Goal: Transaction & Acquisition: Purchase product/service

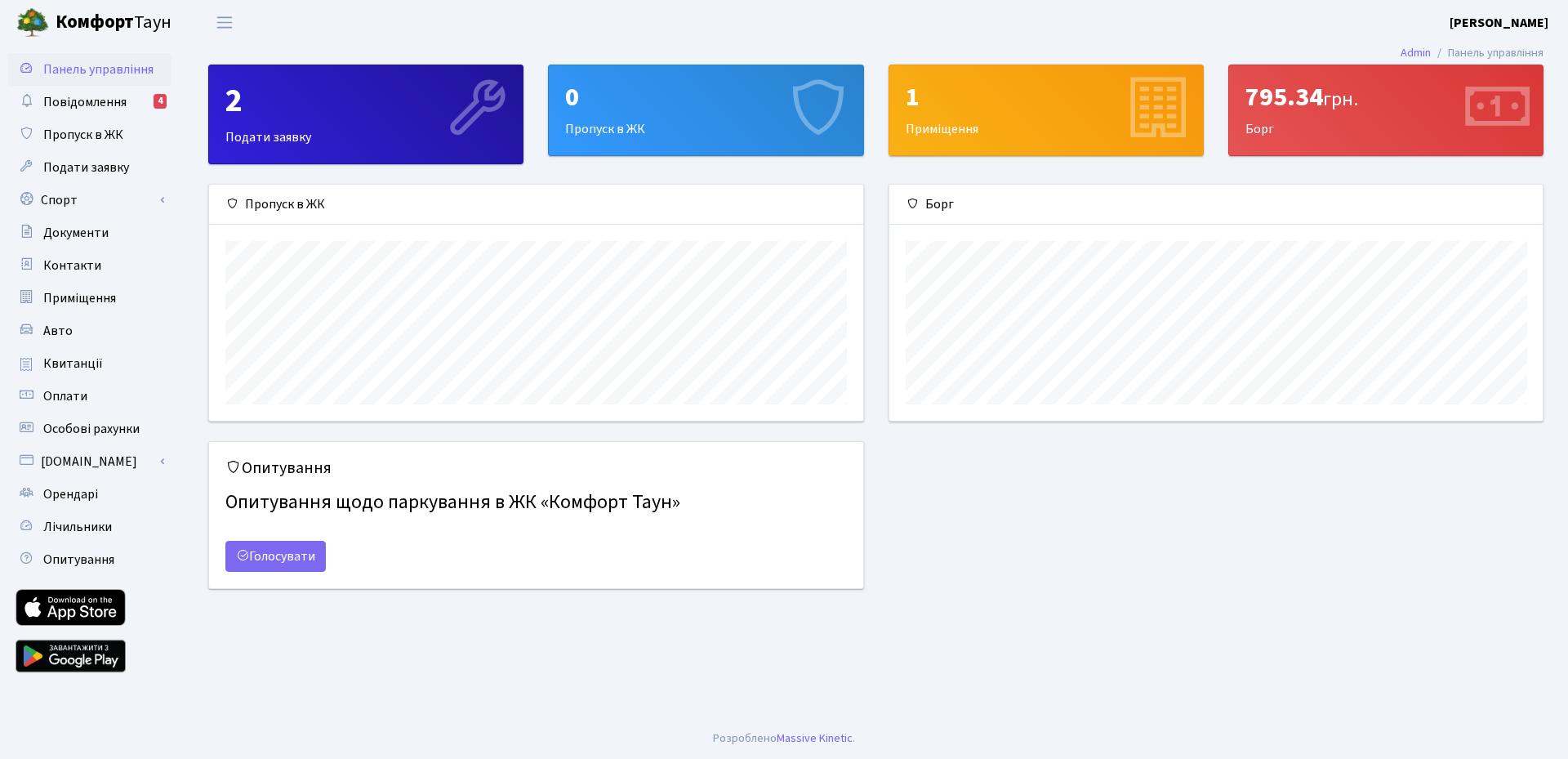
scroll to position [236, 654]
click at [1262, 93] on div "795.34 грн." at bounding box center [1386, 97] width 281 height 31
click at [56, 361] on span "Квитанції" at bounding box center [73, 363] width 59 height 18
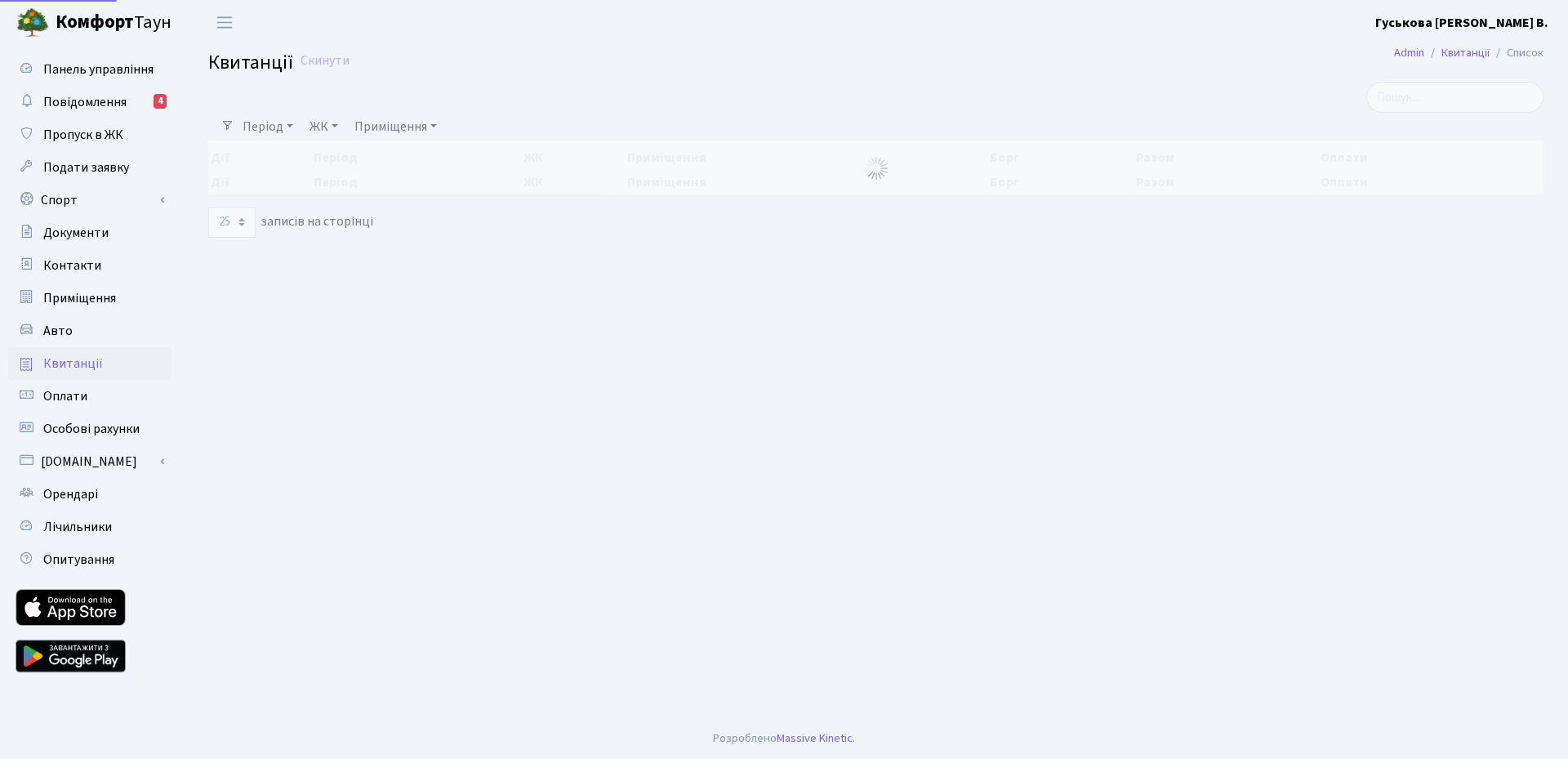
select select "25"
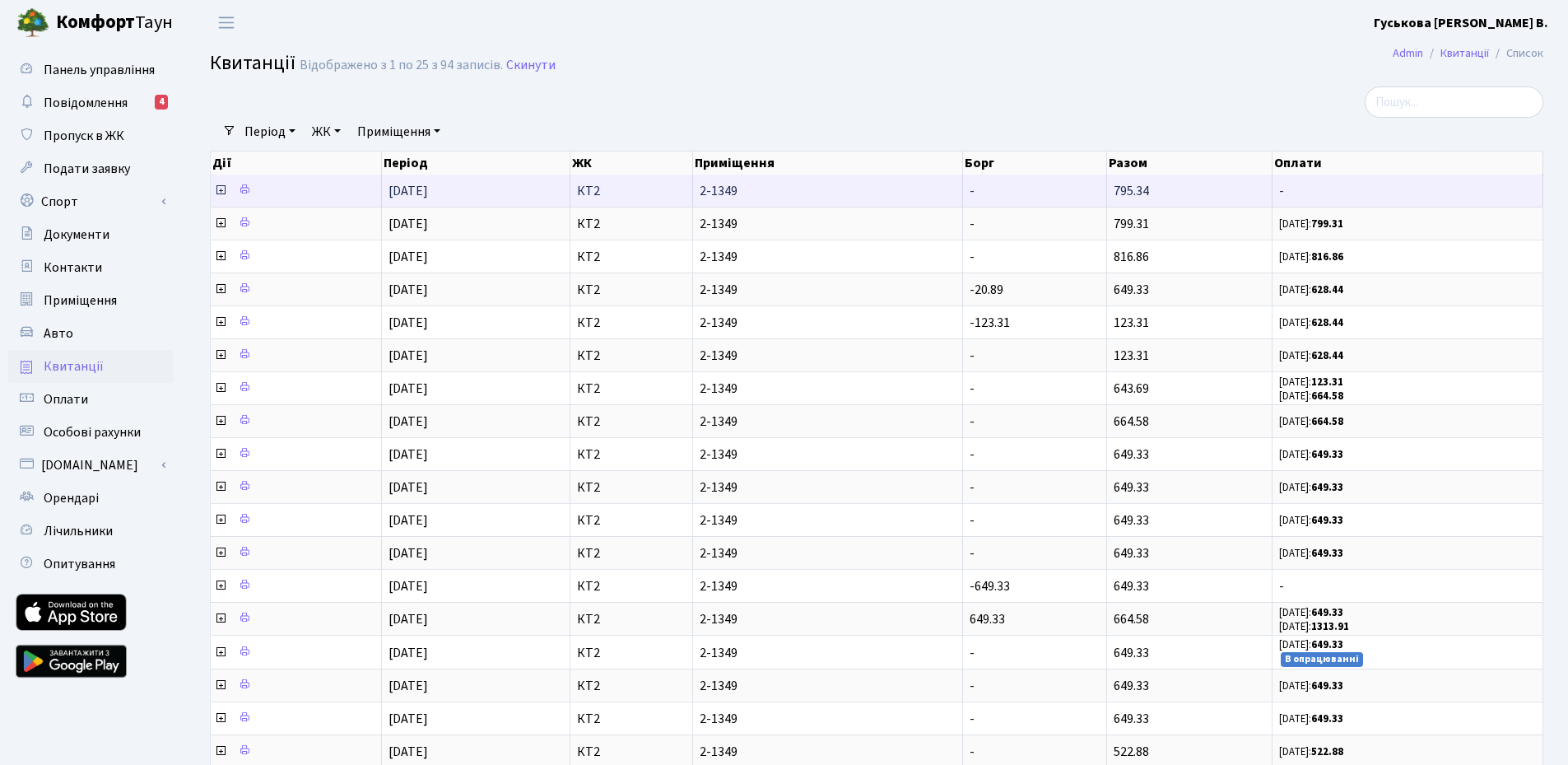
click at [222, 189] on icon at bounding box center [220, 190] width 13 height 13
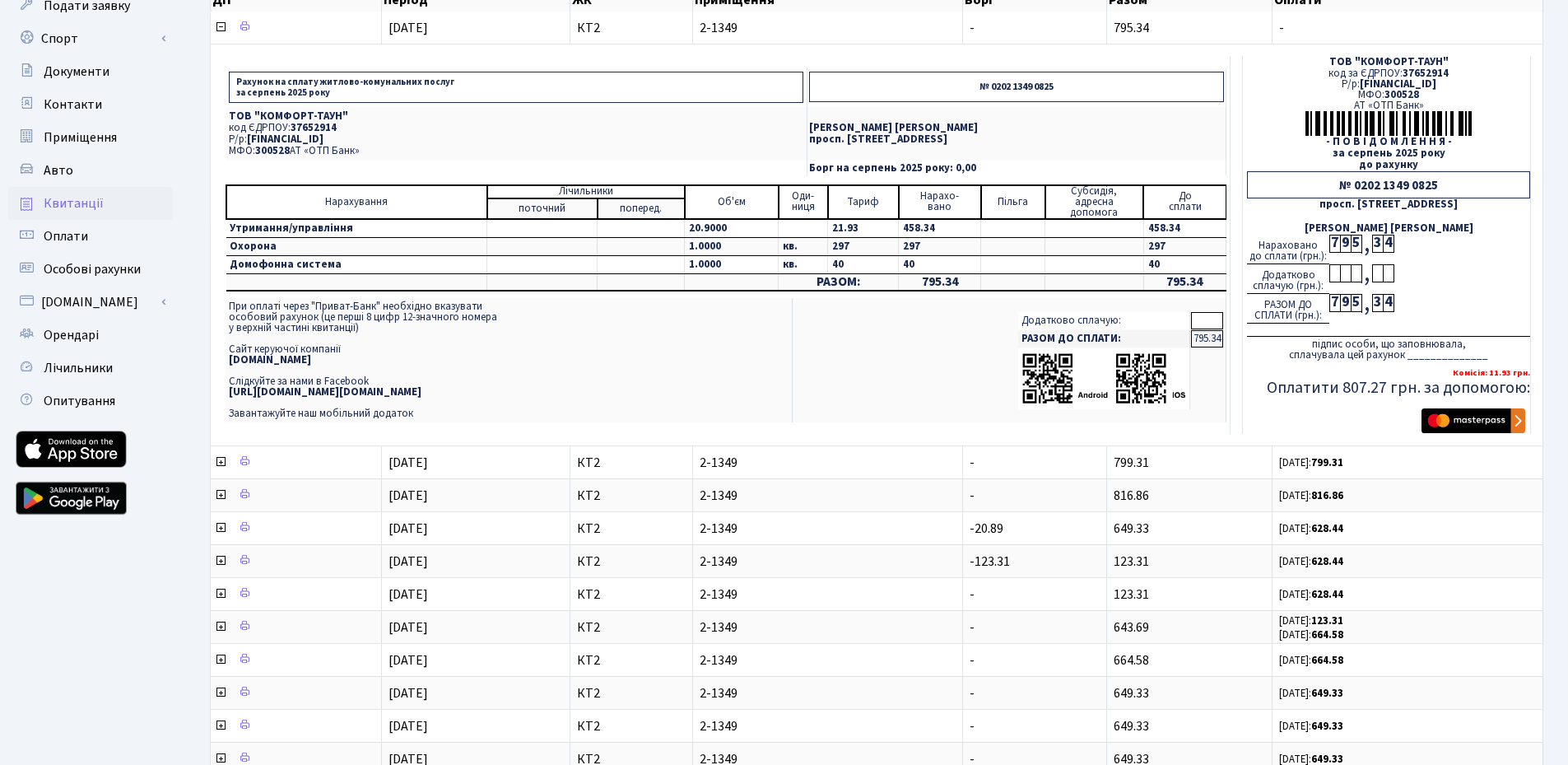
scroll to position [165, 0]
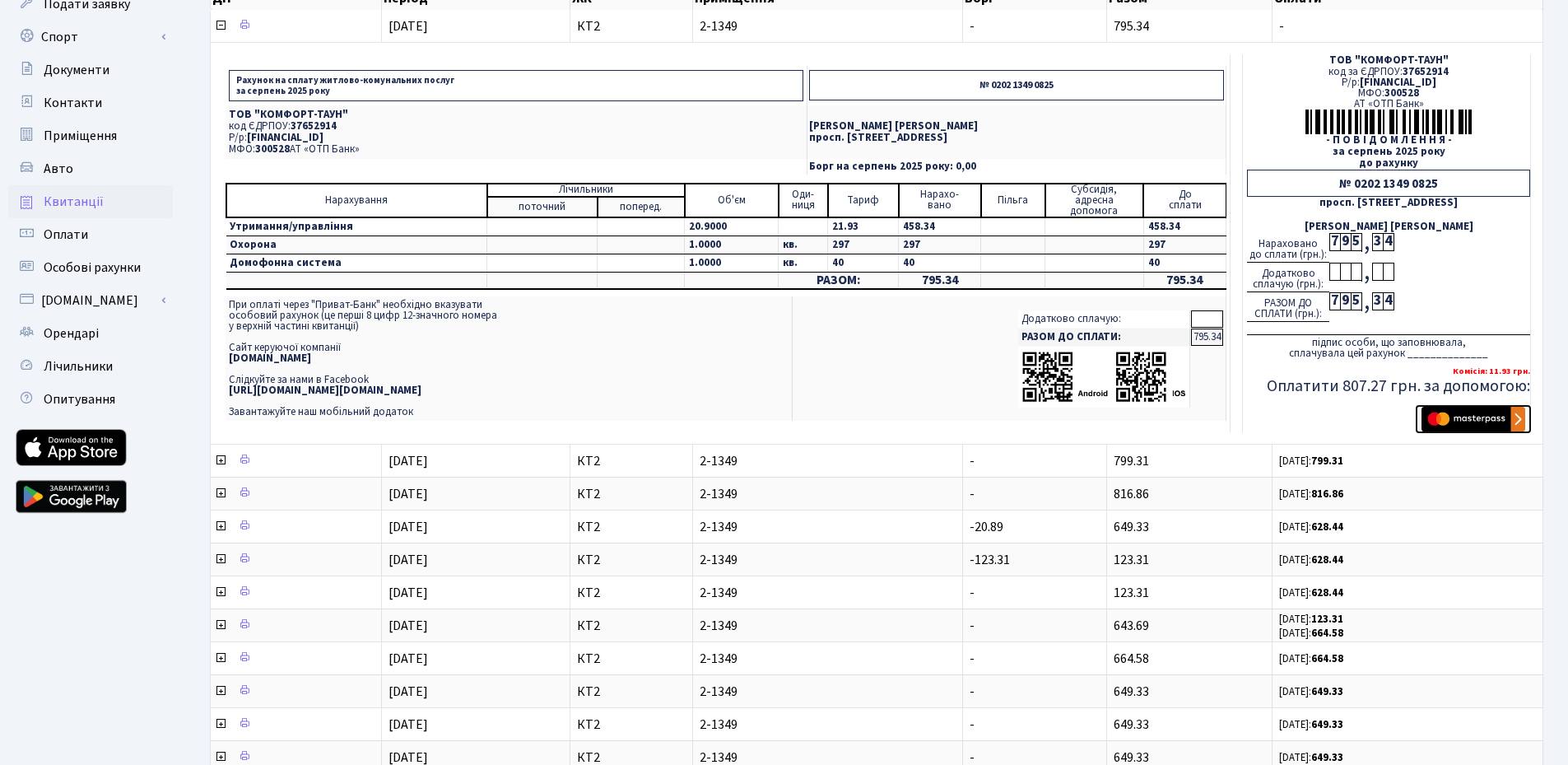
click at [1471, 418] on img "submit" at bounding box center [1474, 418] width 104 height 25
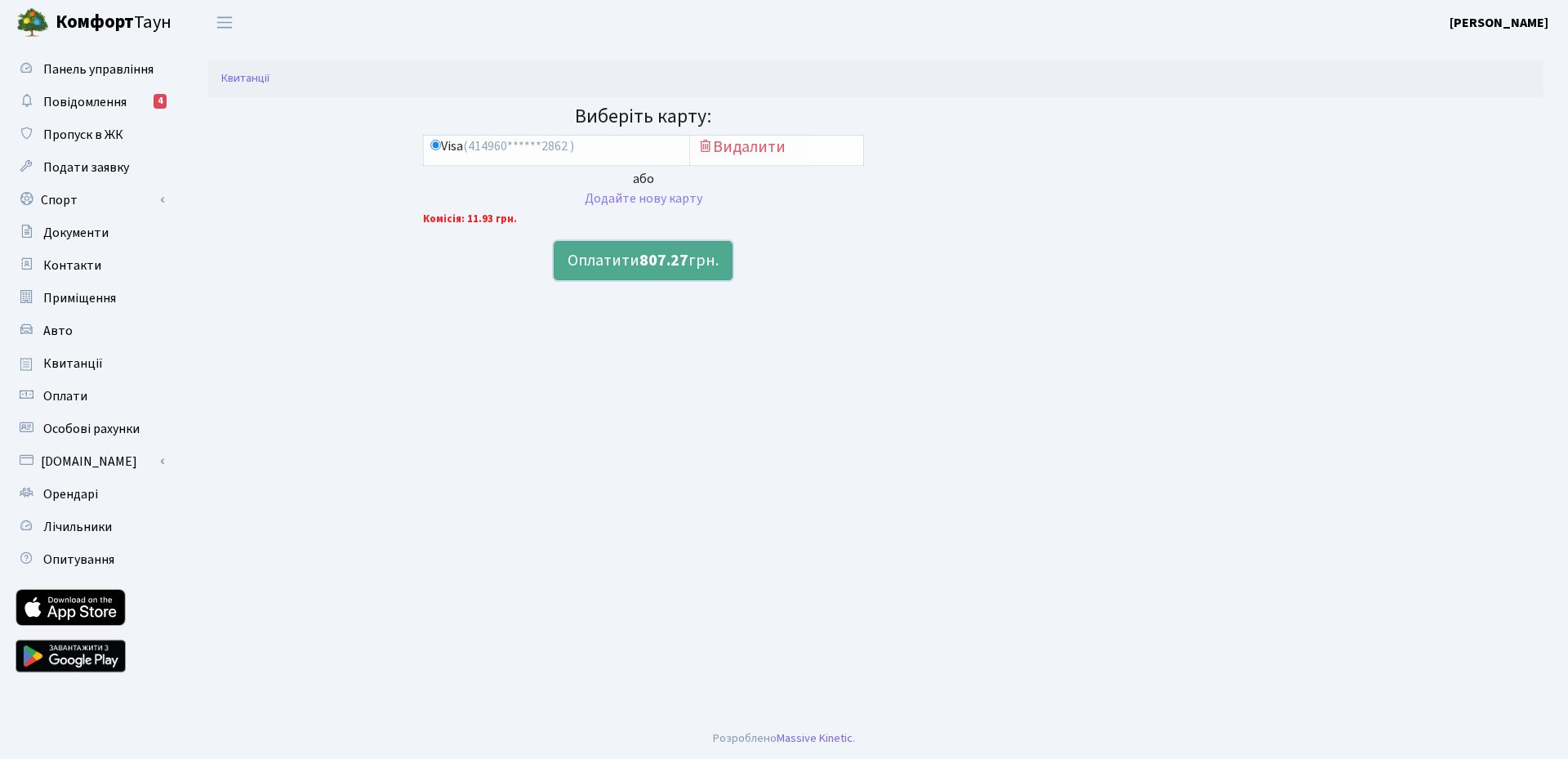
click at [621, 258] on button "Оплатити 807.27 грн." at bounding box center [643, 261] width 179 height 39
